Goal: Task Accomplishment & Management: Use online tool/utility

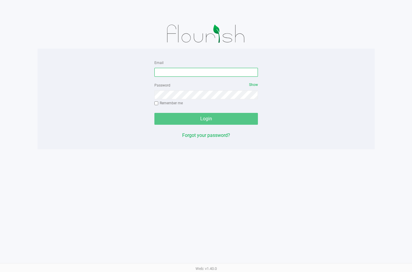
click at [183, 72] on input "Email" at bounding box center [206, 72] width 104 height 9
type input "[EMAIL_ADDRESS][DOMAIN_NAME]"
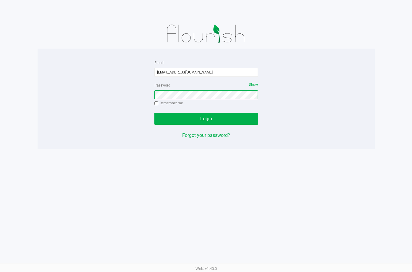
click at [154, 113] on button "Login" at bounding box center [206, 119] width 104 height 12
